Goal: Information Seeking & Learning: Check status

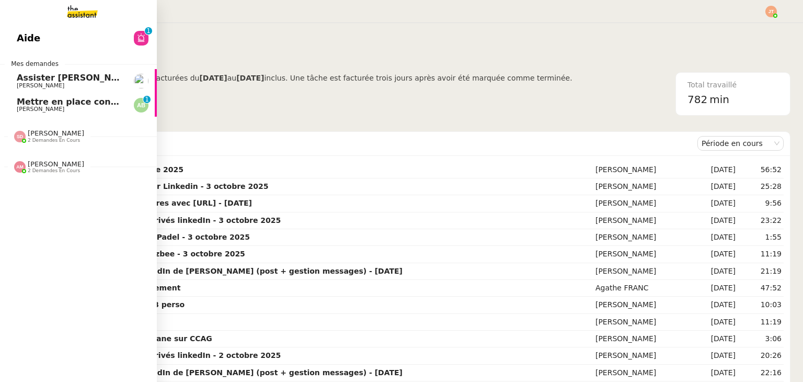
click at [54, 169] on span "2 demandes en cours" at bounding box center [54, 171] width 52 height 6
click at [52, 140] on span "2 demandes en cours" at bounding box center [54, 141] width 52 height 6
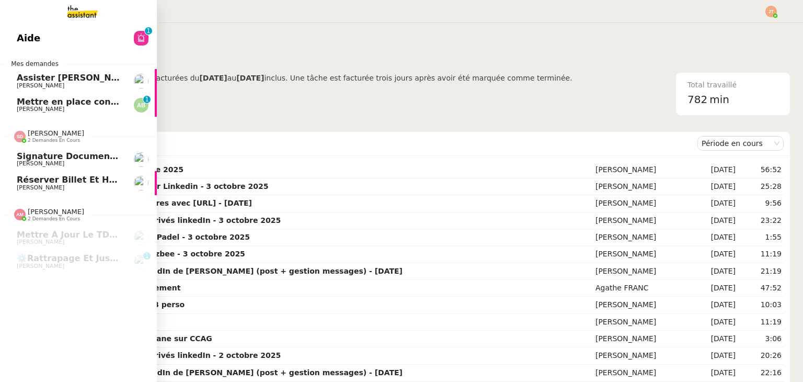
click at [52, 140] on span "2 demandes en cours" at bounding box center [54, 141] width 52 height 6
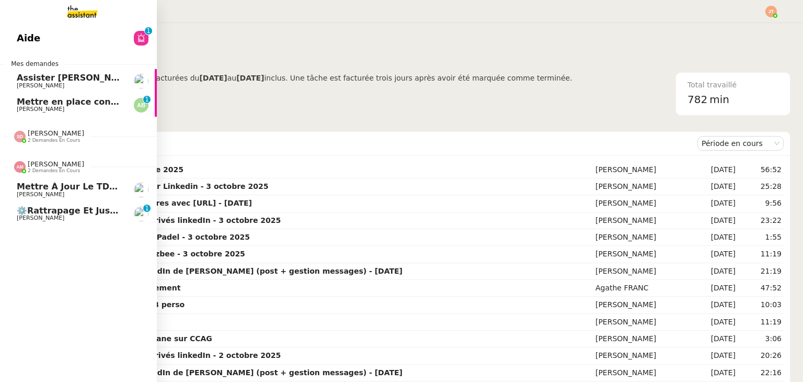
click at [61, 170] on span "2 demandes en cours" at bounding box center [54, 171] width 52 height 6
click at [92, 41] on link "Aide 0 1 2 3 4 5 6 7 8 9" at bounding box center [78, 38] width 157 height 24
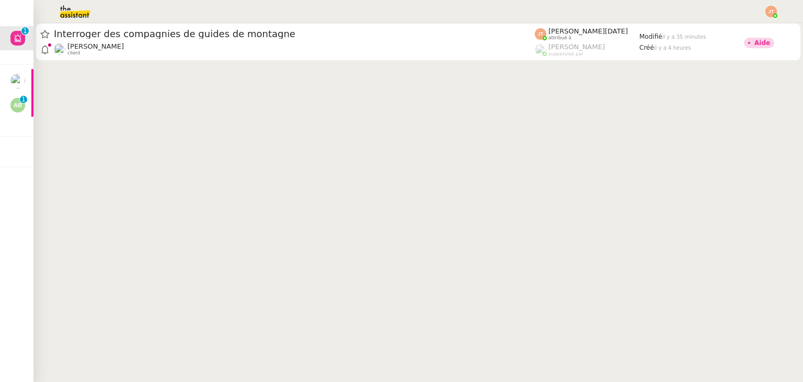
click at [777, 14] on nz-header at bounding box center [401, 11] width 803 height 23
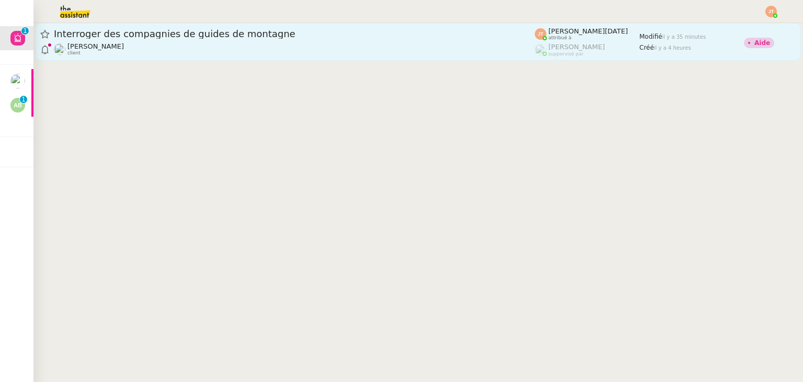
click at [743, 27] on link "Interroger des compagnies de guides de montagne [PERSON_NAME] client [PERSON_NA…" at bounding box center [419, 42] width 766 height 38
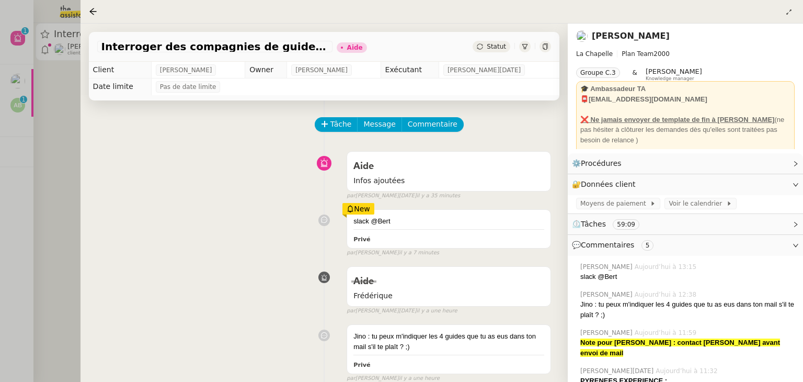
click at [60, 156] on div at bounding box center [401, 191] width 803 height 382
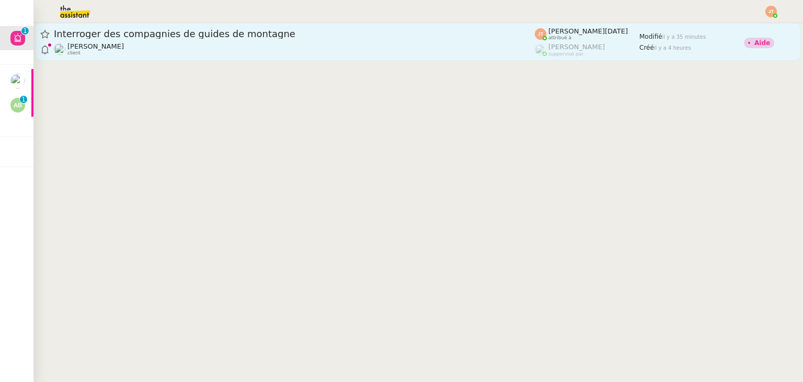
click at [663, 40] on span "il y a 35 minutes" at bounding box center [685, 37] width 44 height 6
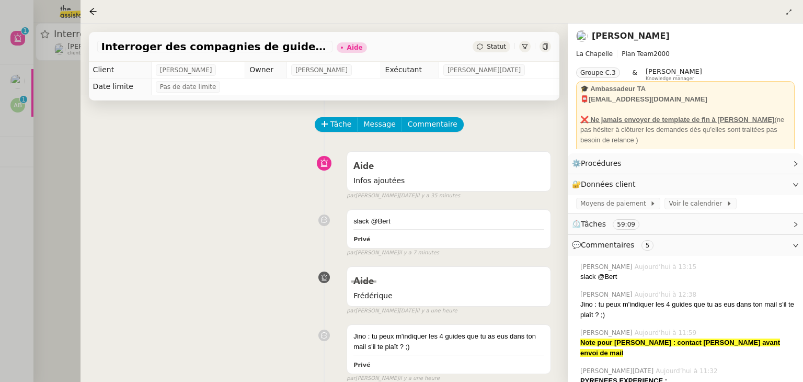
click at [64, 159] on div at bounding box center [401, 191] width 803 height 382
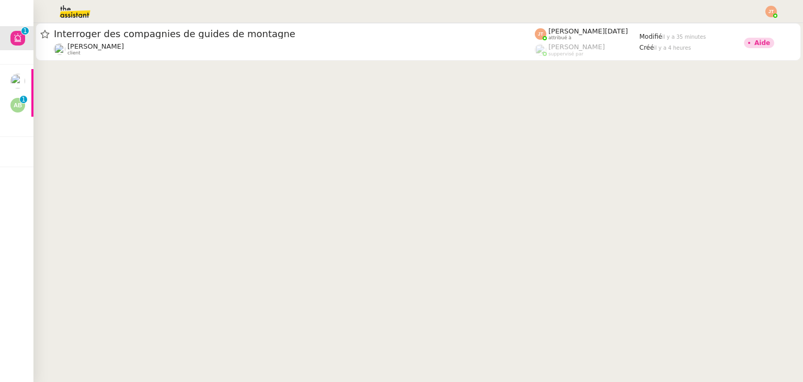
click at [774, 9] on img at bounding box center [772, 12] width 12 height 12
click at [776, 15] on div at bounding box center [772, 12] width 12 height 12
click at [735, 30] on span "Suivi" at bounding box center [734, 30] width 18 height 8
